Goal: Navigation & Orientation: Find specific page/section

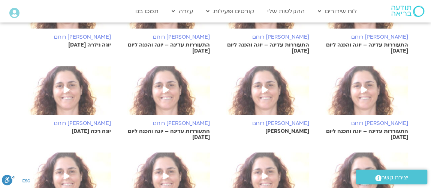
scroll to position [272, 0]
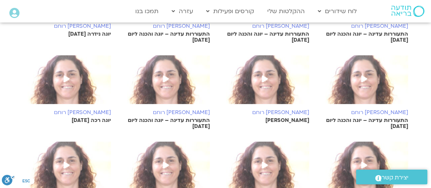
click at [66, 79] on icon at bounding box center [67, 78] width 6 height 7
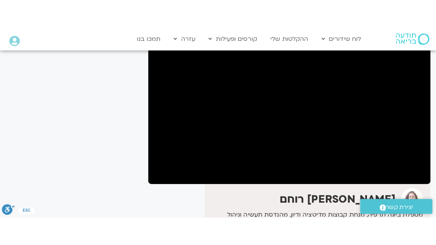
scroll to position [91, 0]
